Goal: Information Seeking & Learning: Learn about a topic

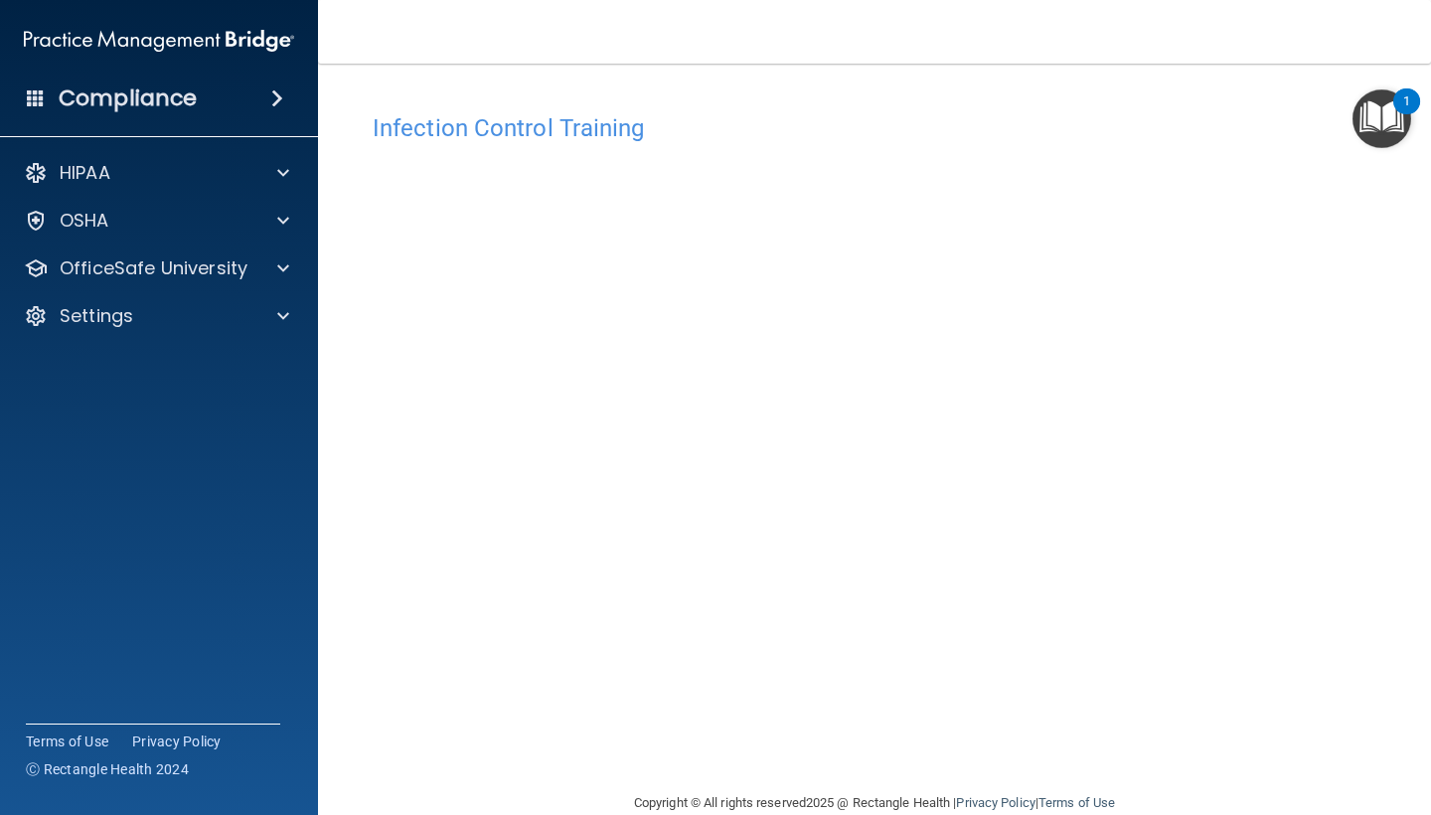
scroll to position [35, 0]
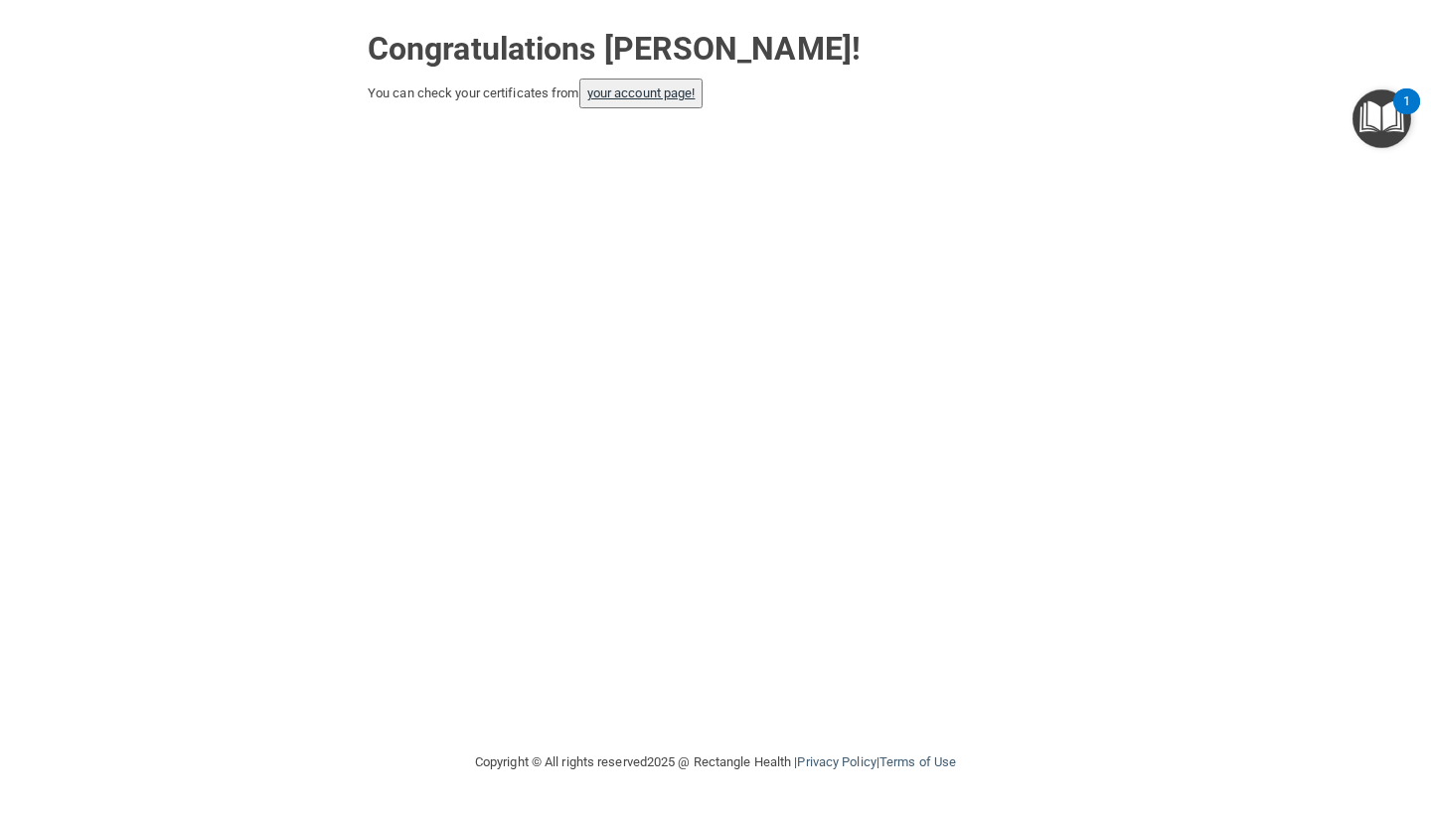
click at [666, 93] on link "your account page!" at bounding box center [641, 92] width 108 height 15
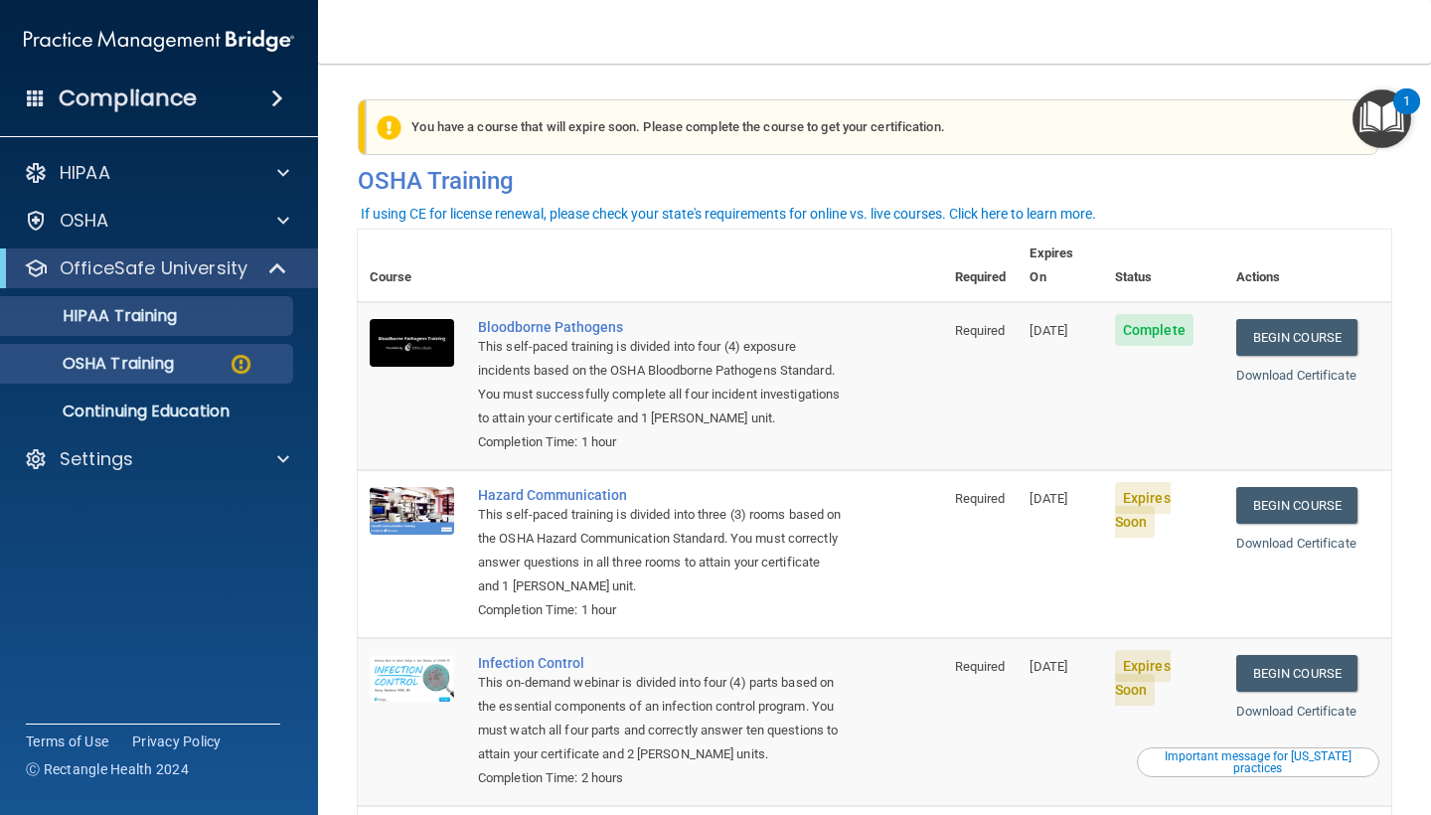
click at [138, 320] on p "HIPAA Training" at bounding box center [95, 316] width 164 height 20
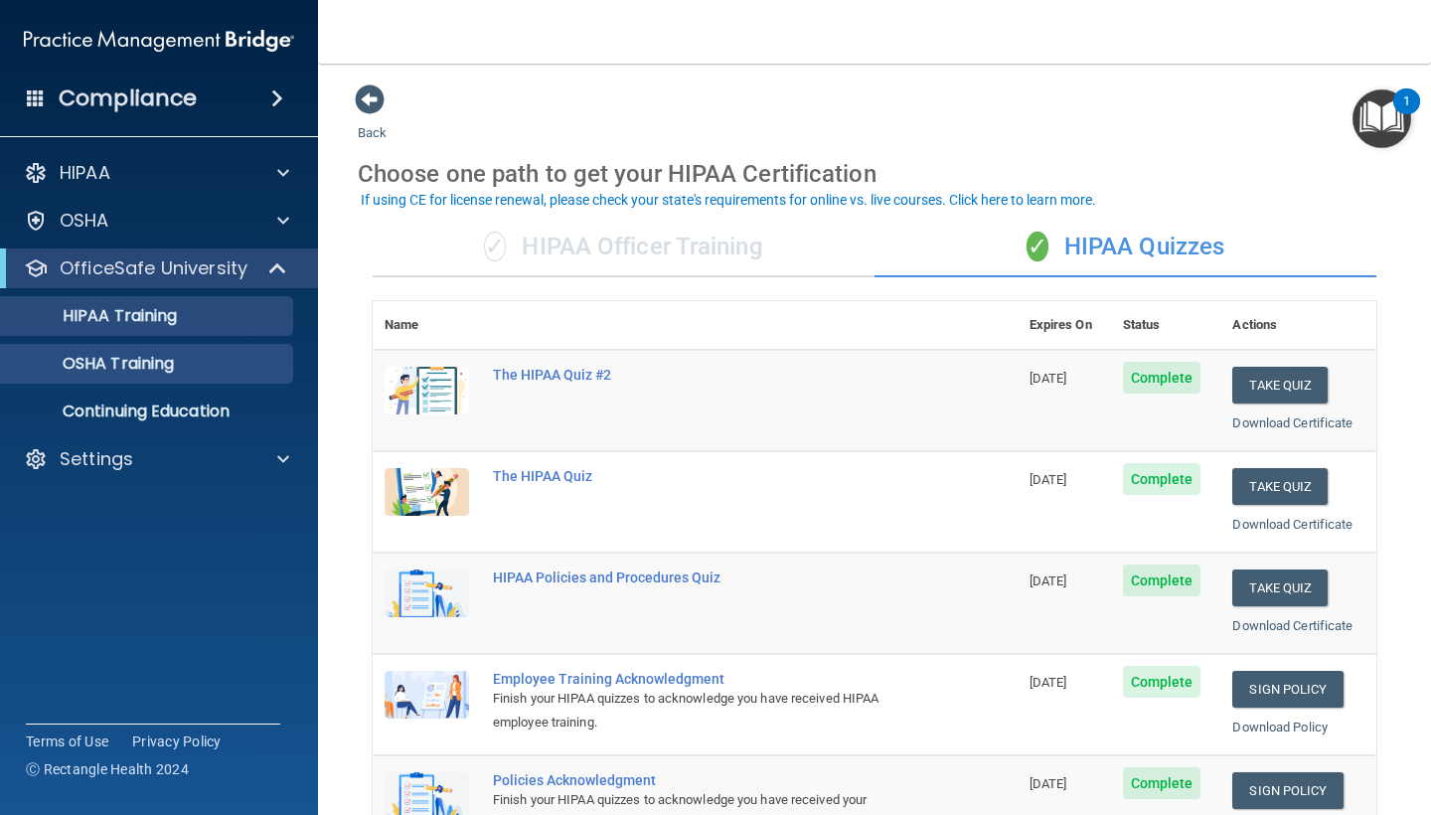
click at [146, 367] on p "OSHA Training" at bounding box center [93, 364] width 161 height 20
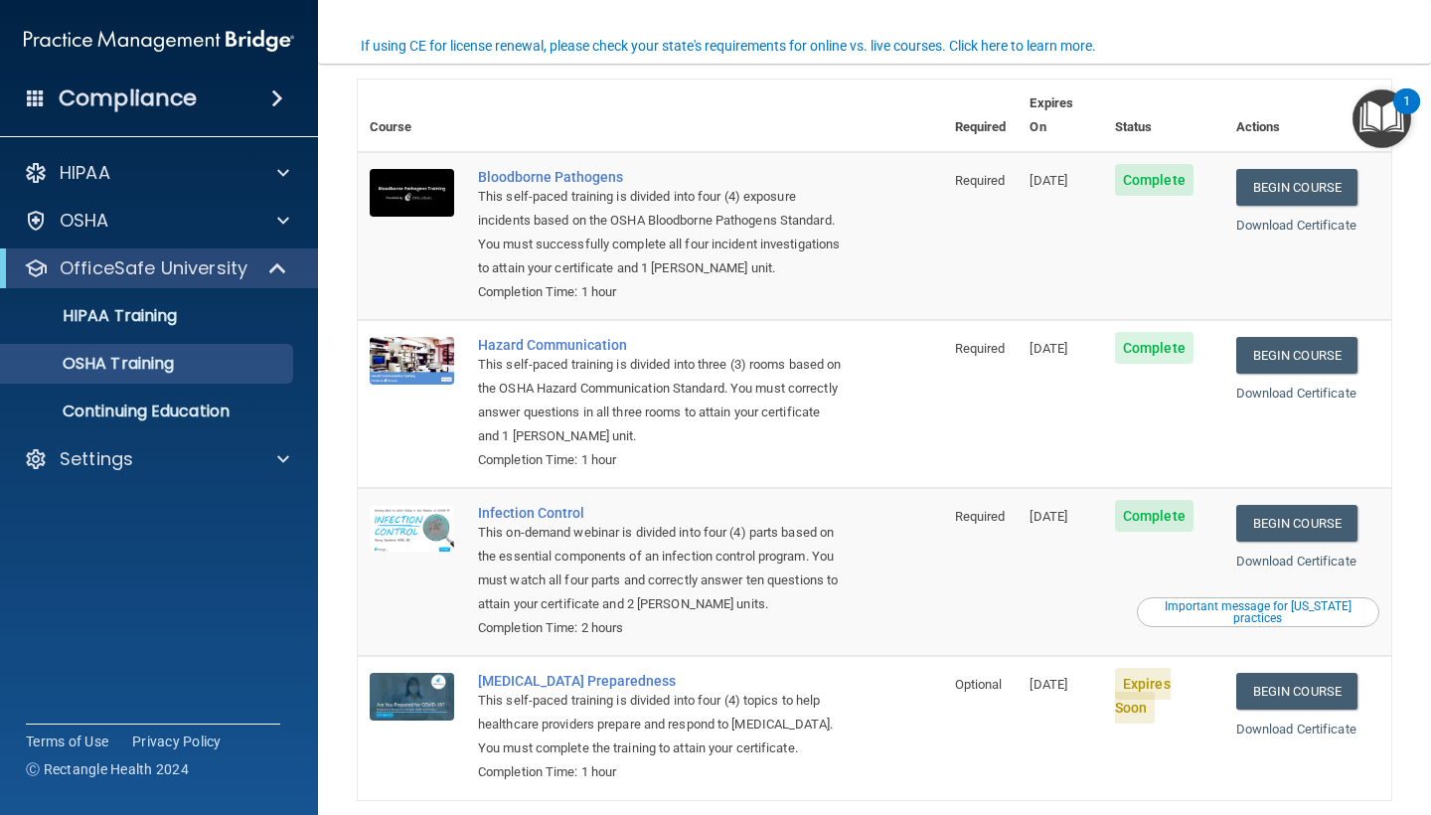
scroll to position [112, 0]
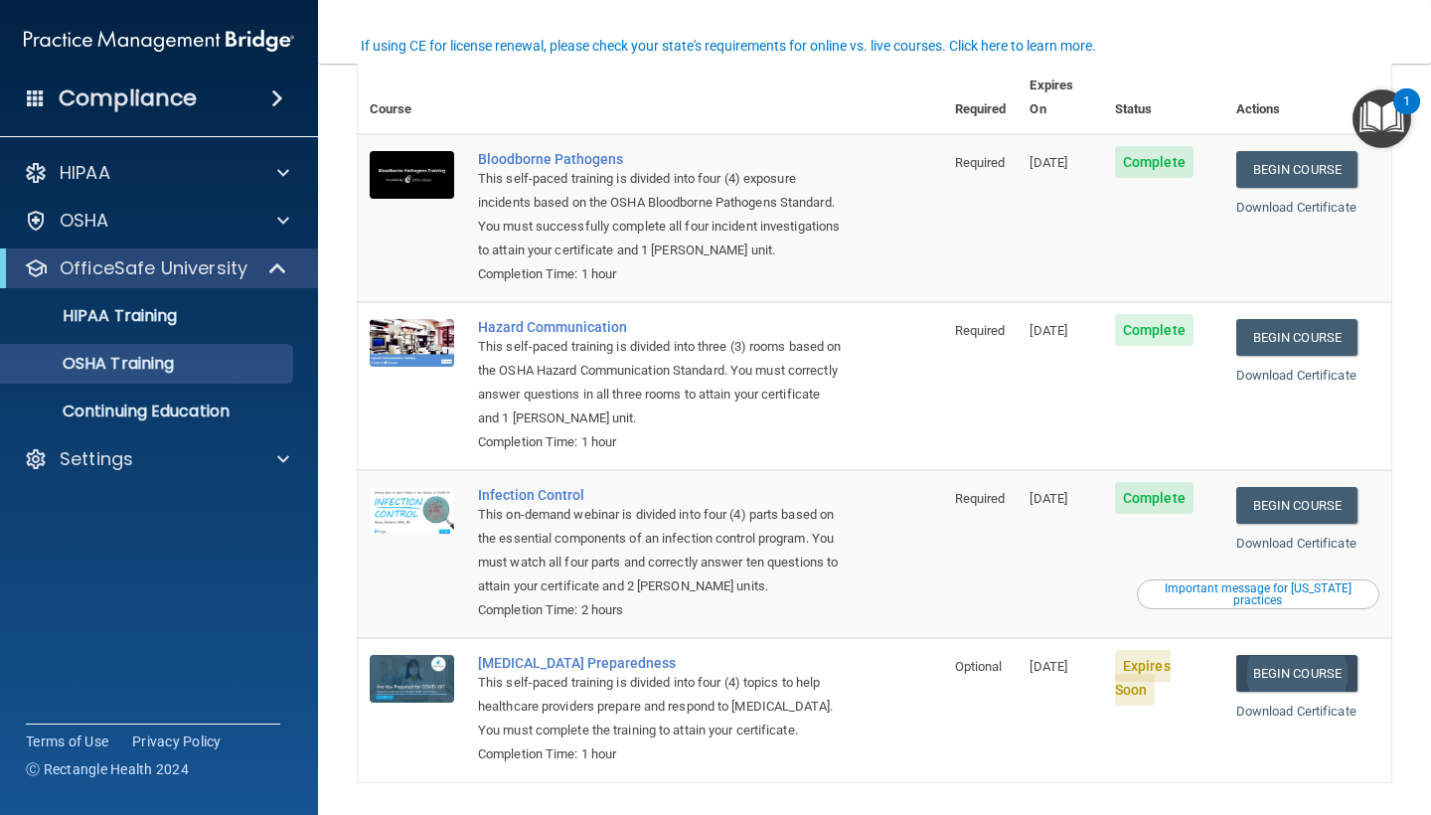
click at [1330, 655] on link "Begin Course" at bounding box center [1296, 673] width 121 height 37
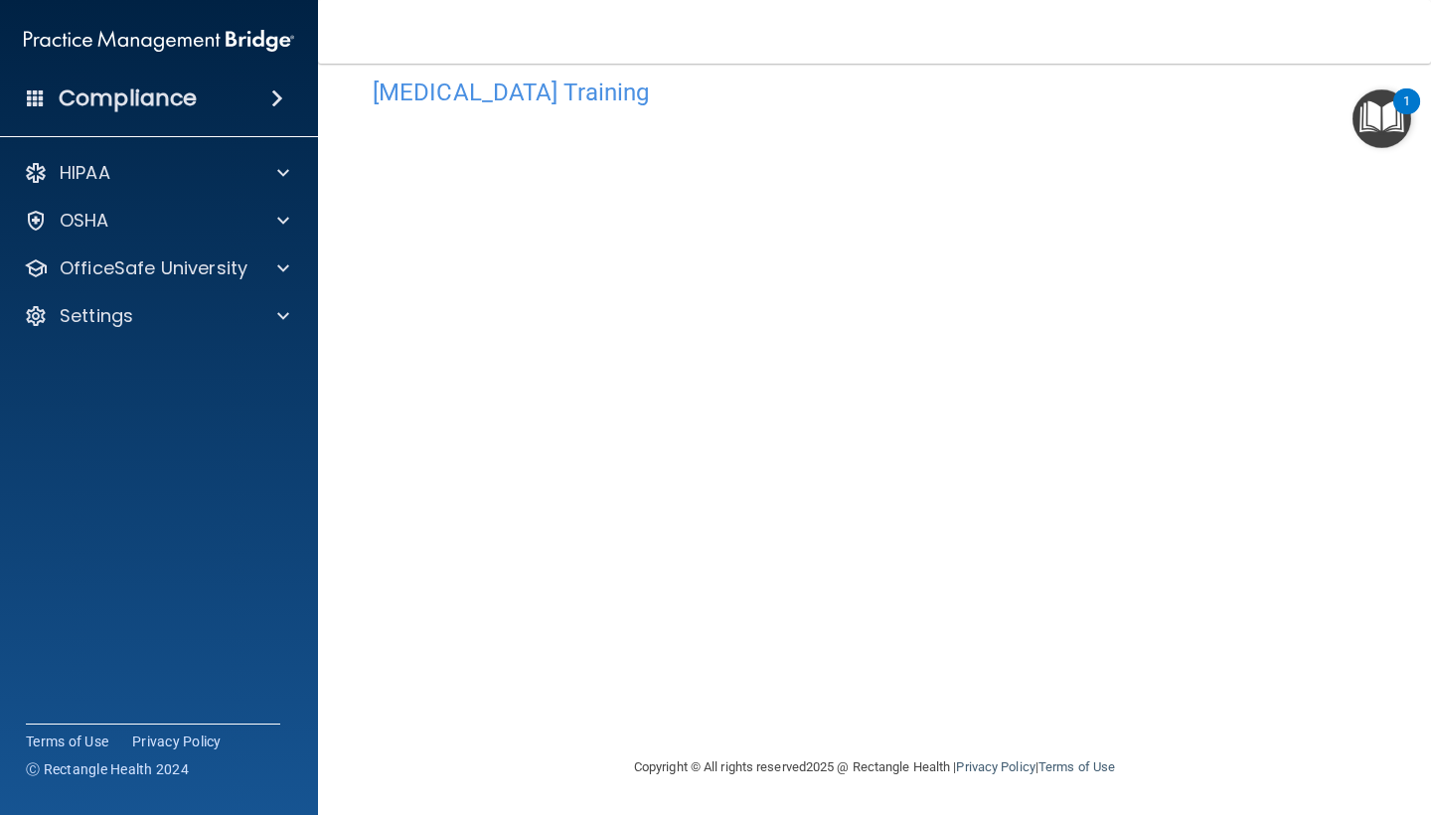
scroll to position [35, 0]
click at [780, 814] on main "[MEDICAL_DATA] Training This course doesn’t expire until [DATE]. Are you sure y…" at bounding box center [874, 439] width 1113 height 751
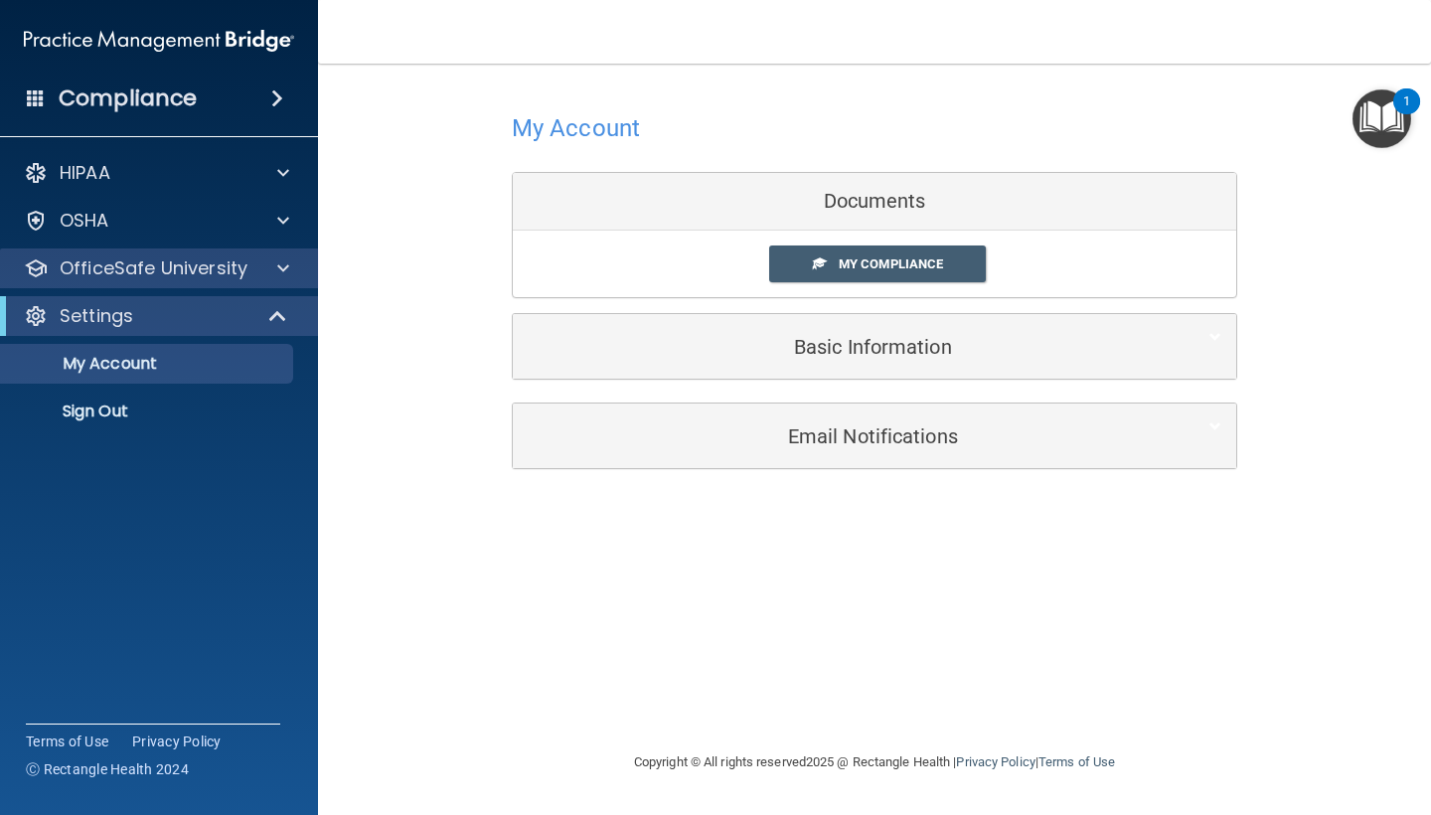
click at [179, 268] on p "OfficeSafe University" at bounding box center [154, 268] width 188 height 24
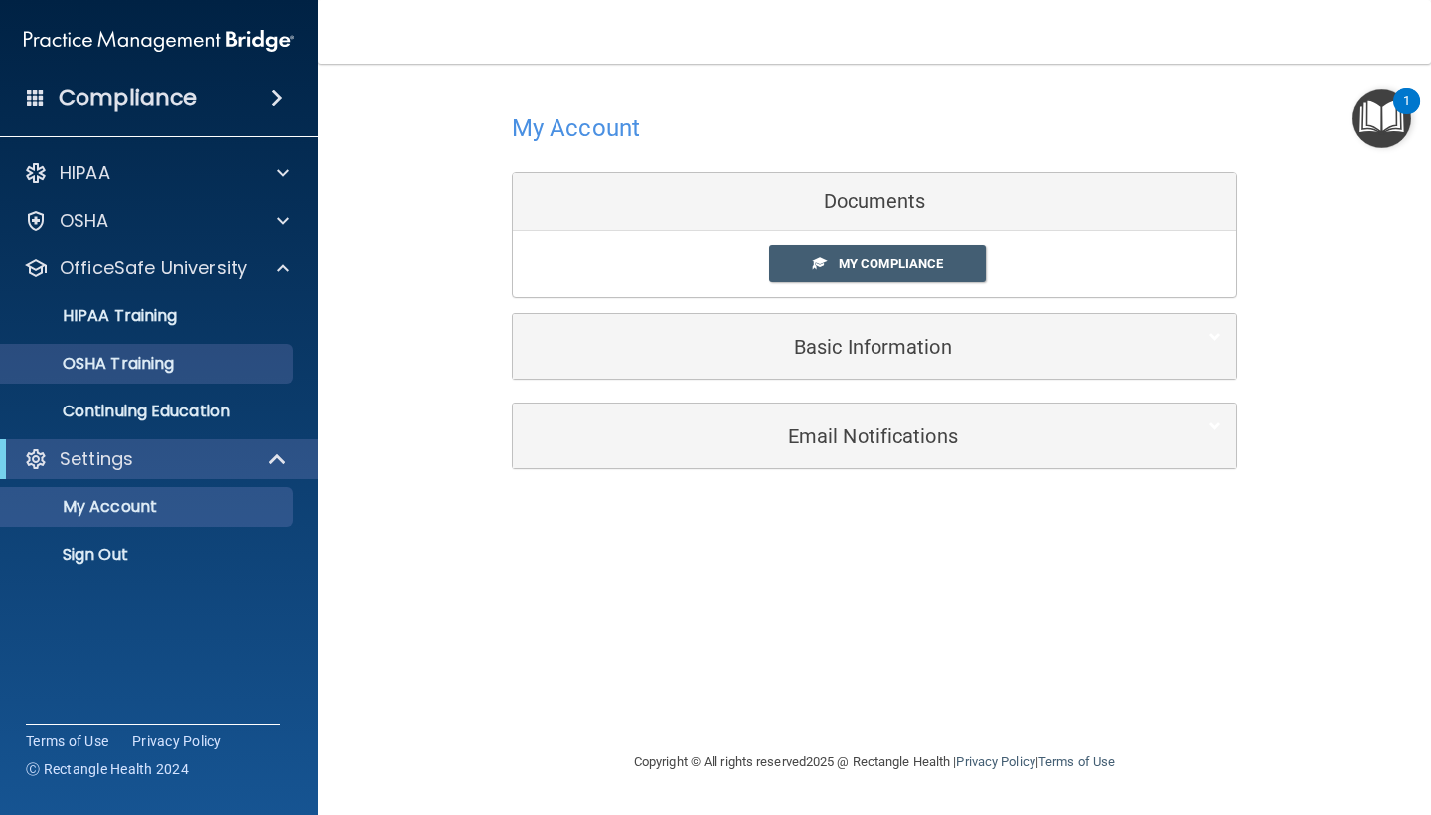
click at [133, 361] on p "OSHA Training" at bounding box center [93, 364] width 161 height 20
